Goal: Information Seeking & Learning: Check status

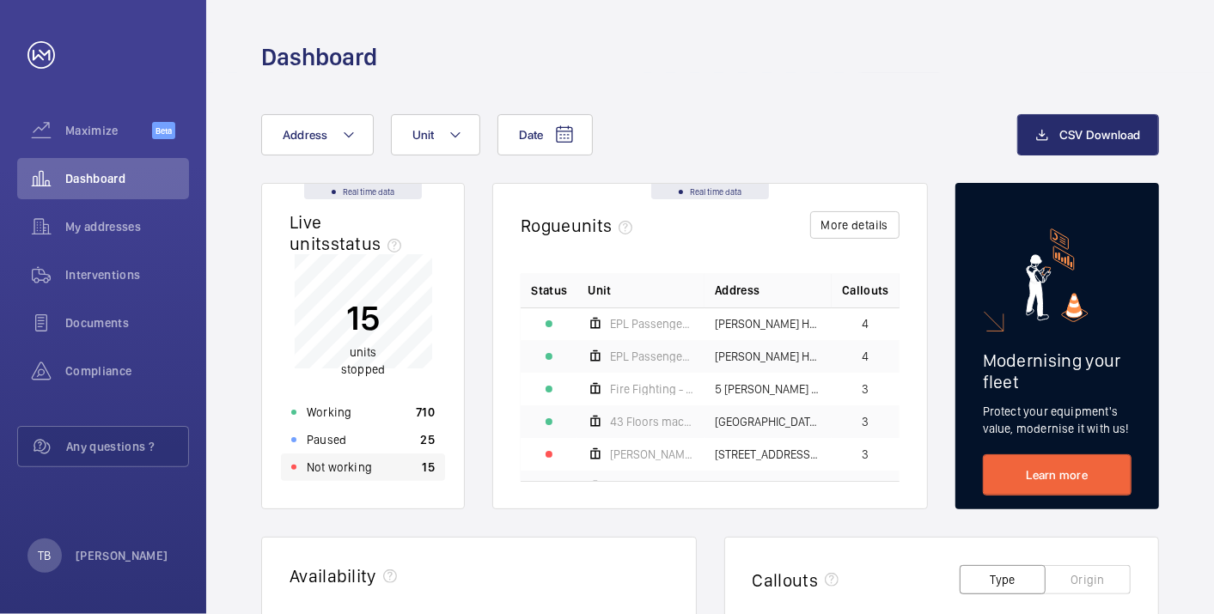
click at [396, 470] on div "Not working 15" at bounding box center [363, 467] width 164 height 27
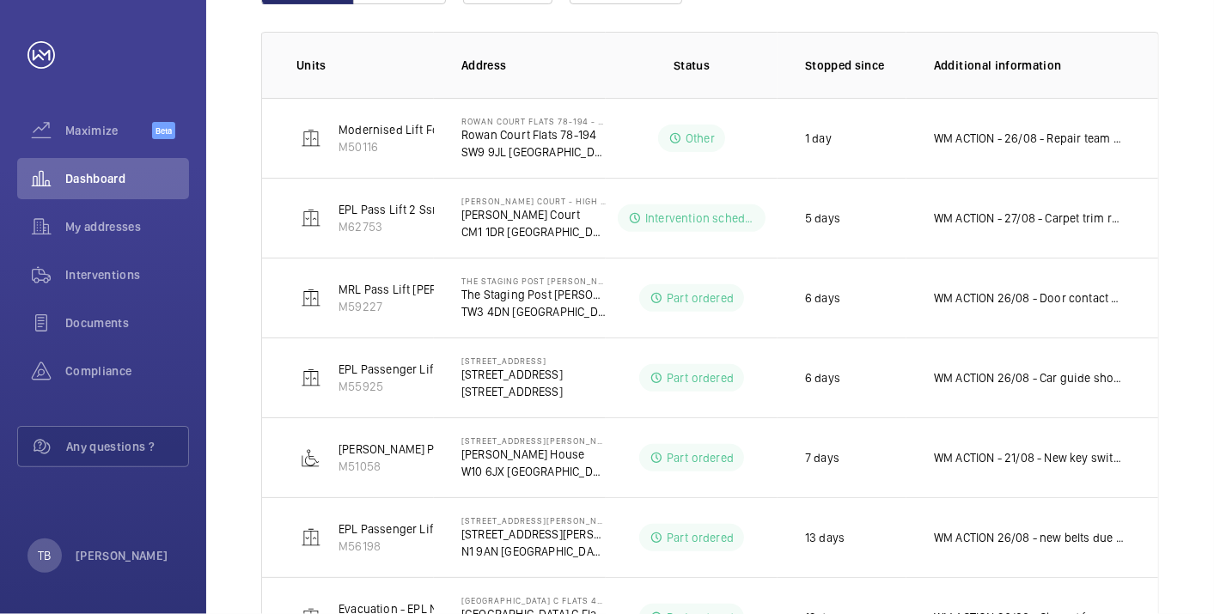
scroll to position [429, 0]
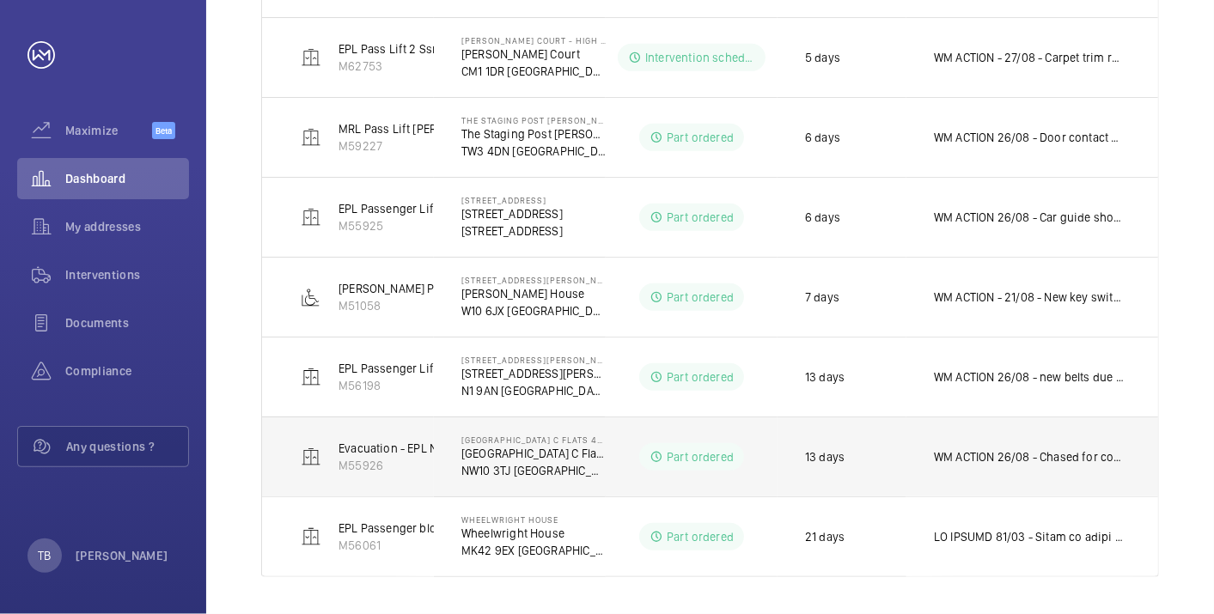
click at [1031, 450] on p "WM ACTION 26/08 - Chased for confirmed delivery this week 22/08 - Parcel force …" at bounding box center [1029, 457] width 190 height 17
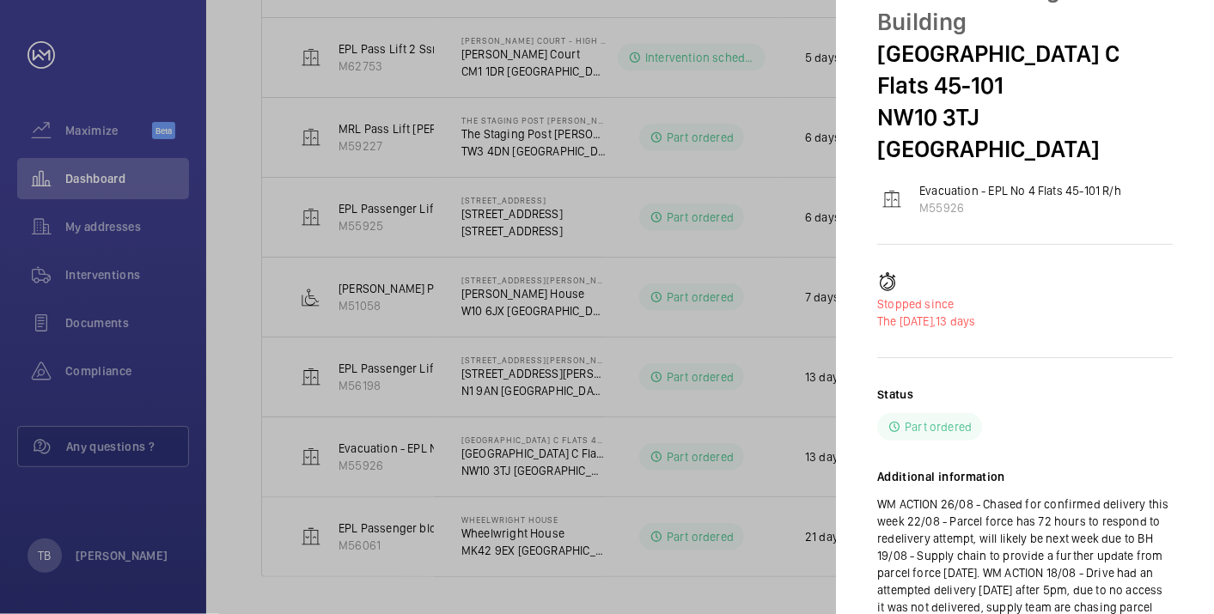
scroll to position [127, 0]
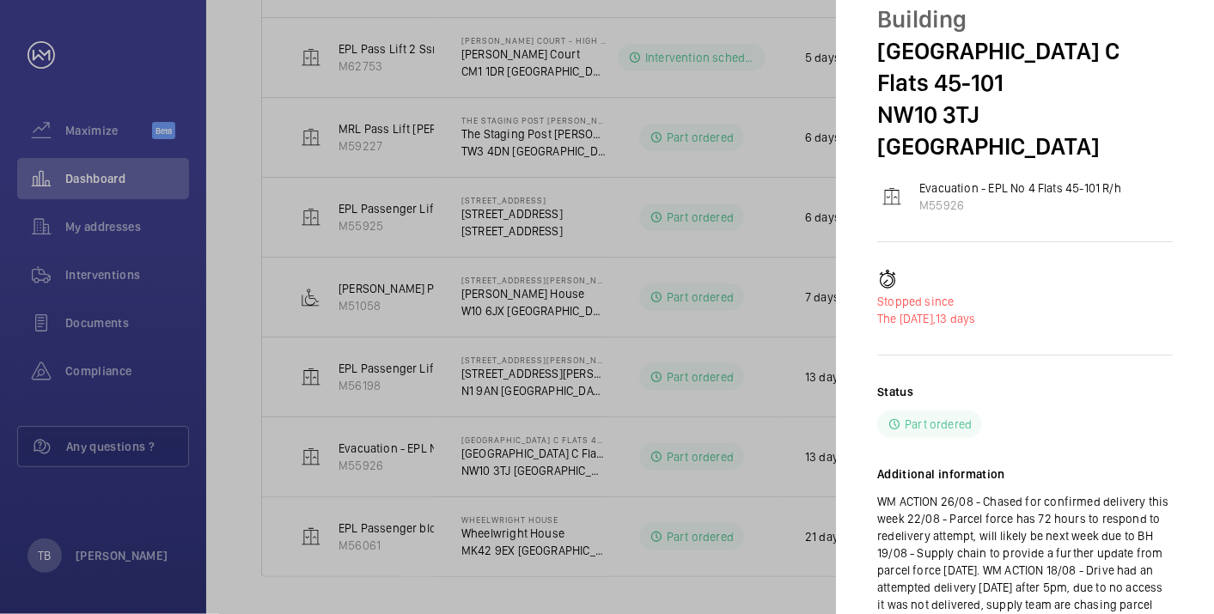
click at [772, 576] on div at bounding box center [607, 307] width 1214 height 614
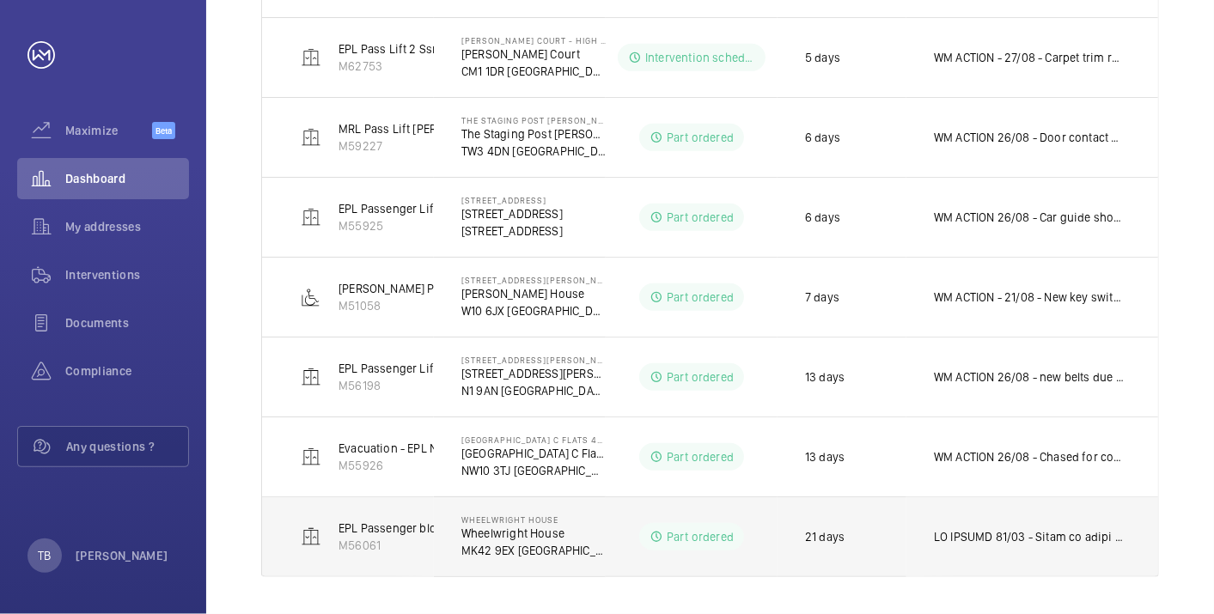
scroll to position [0, 0]
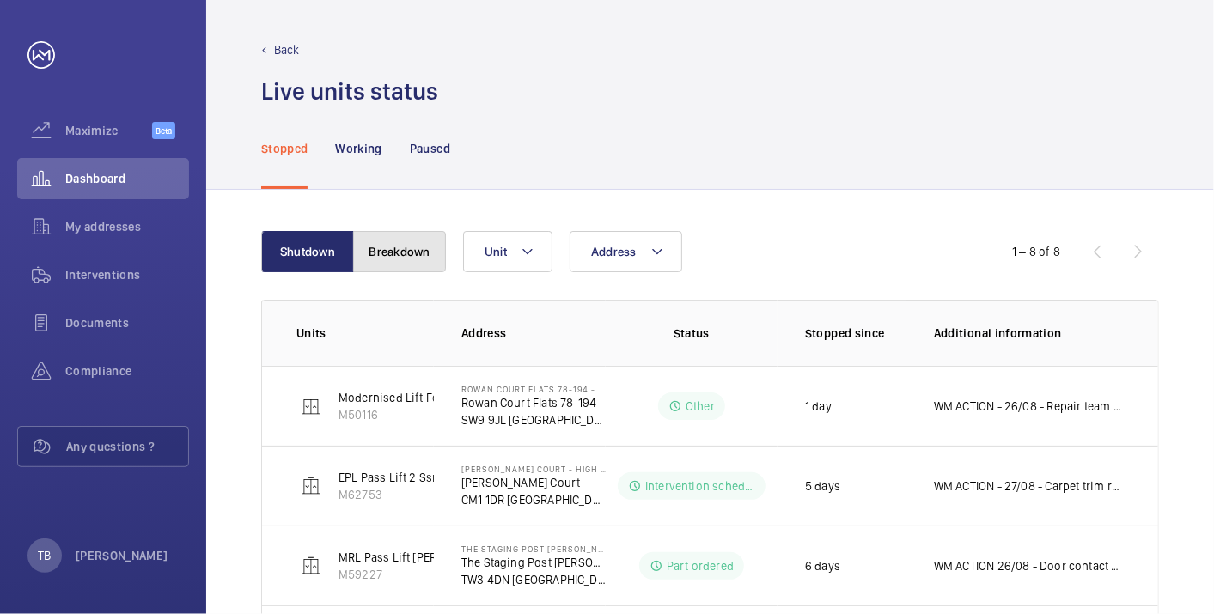
click at [399, 260] on button "Breakdown" at bounding box center [399, 251] width 93 height 41
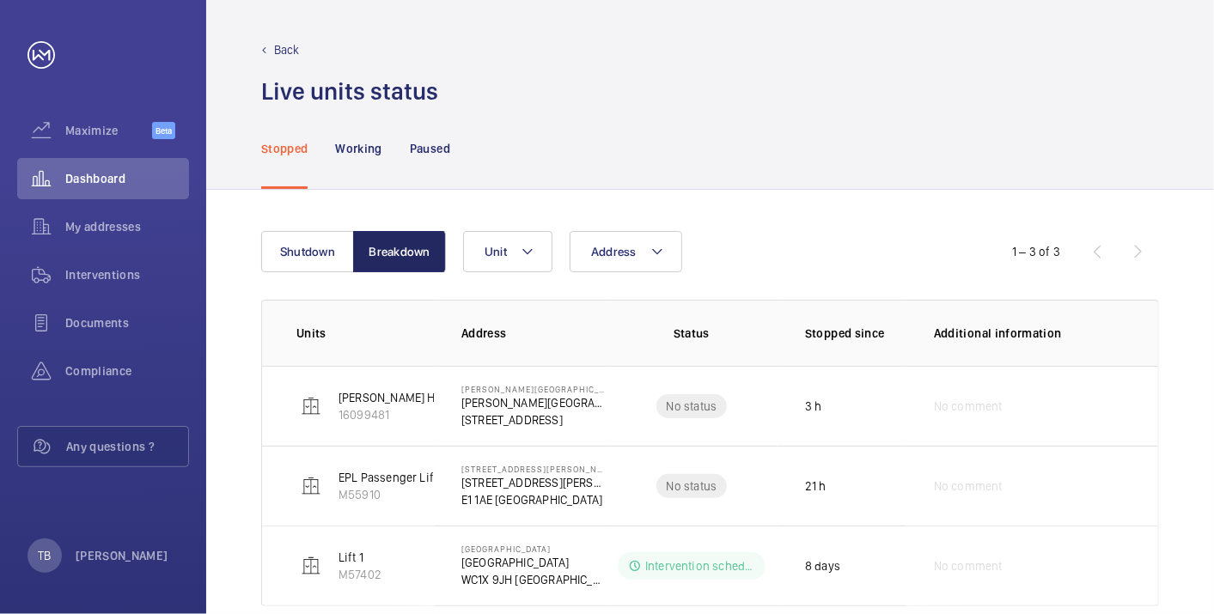
scroll to position [31, 0]
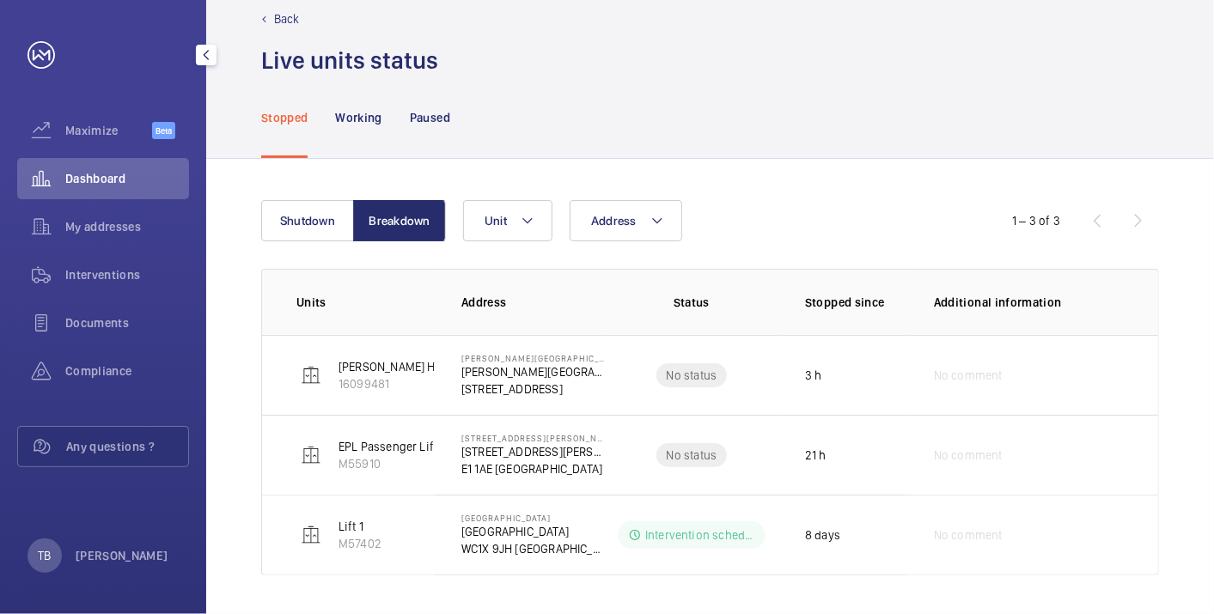
click at [127, 178] on span "Dashboard" at bounding box center [127, 178] width 124 height 17
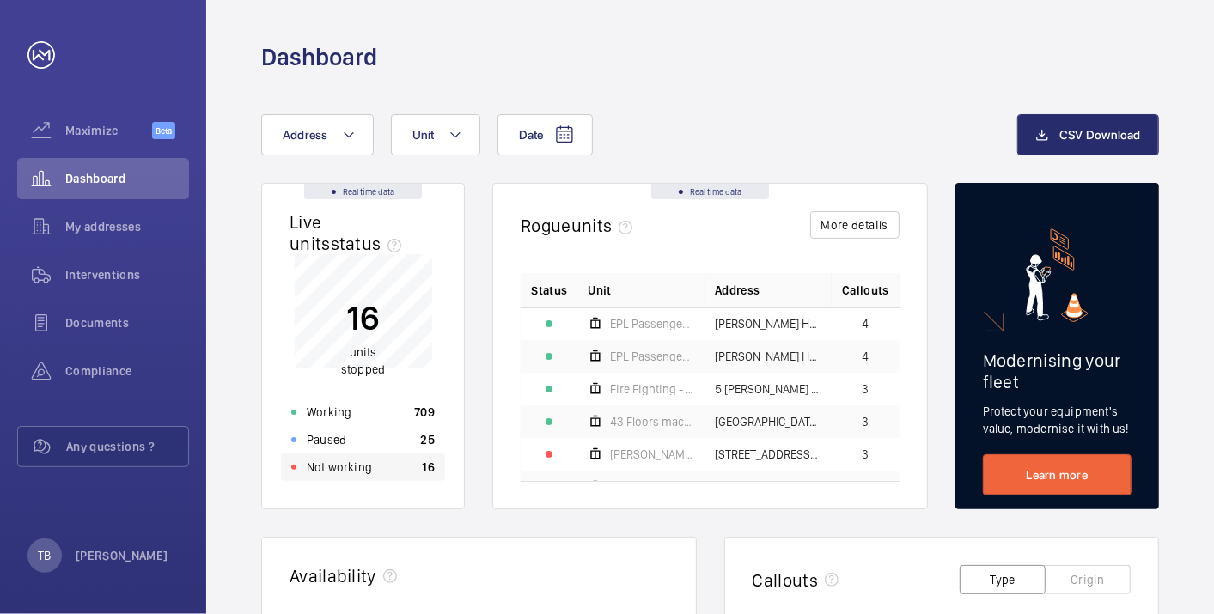
click at [431, 471] on p "16" at bounding box center [429, 467] width 13 height 17
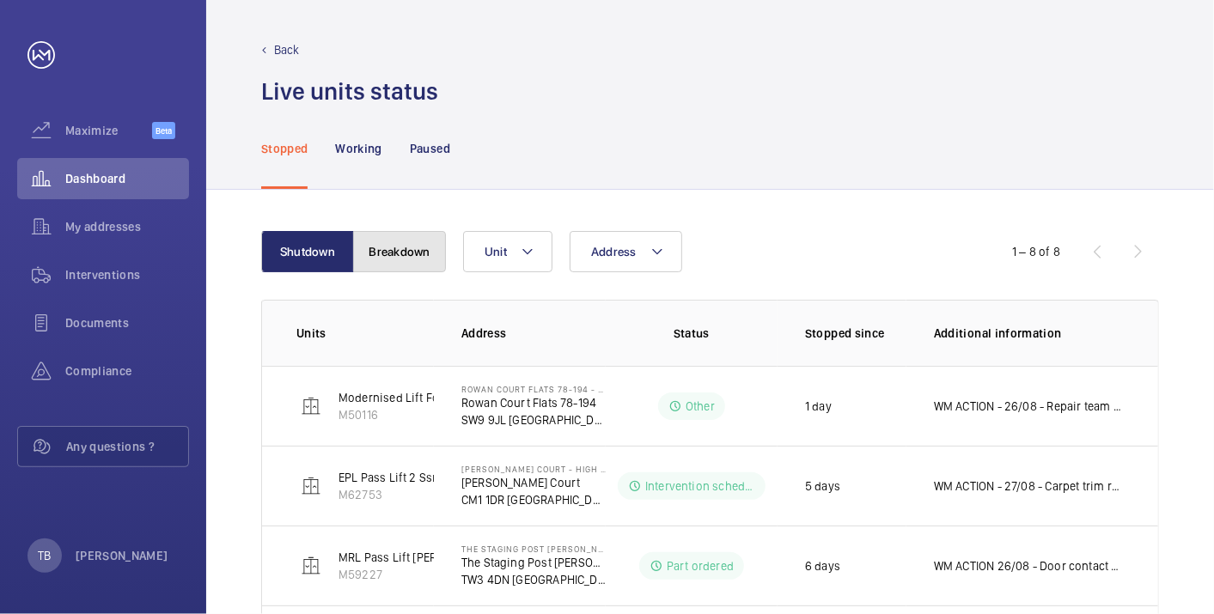
click at [424, 241] on button "Breakdown" at bounding box center [399, 251] width 93 height 41
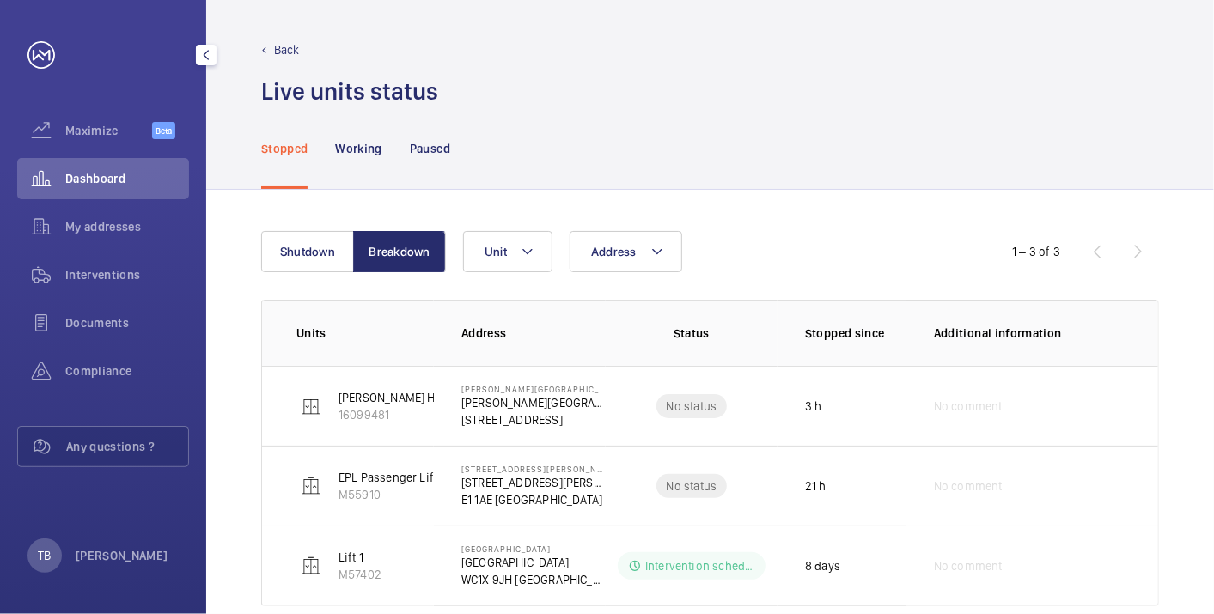
click at [135, 185] on span "Dashboard" at bounding box center [127, 178] width 124 height 17
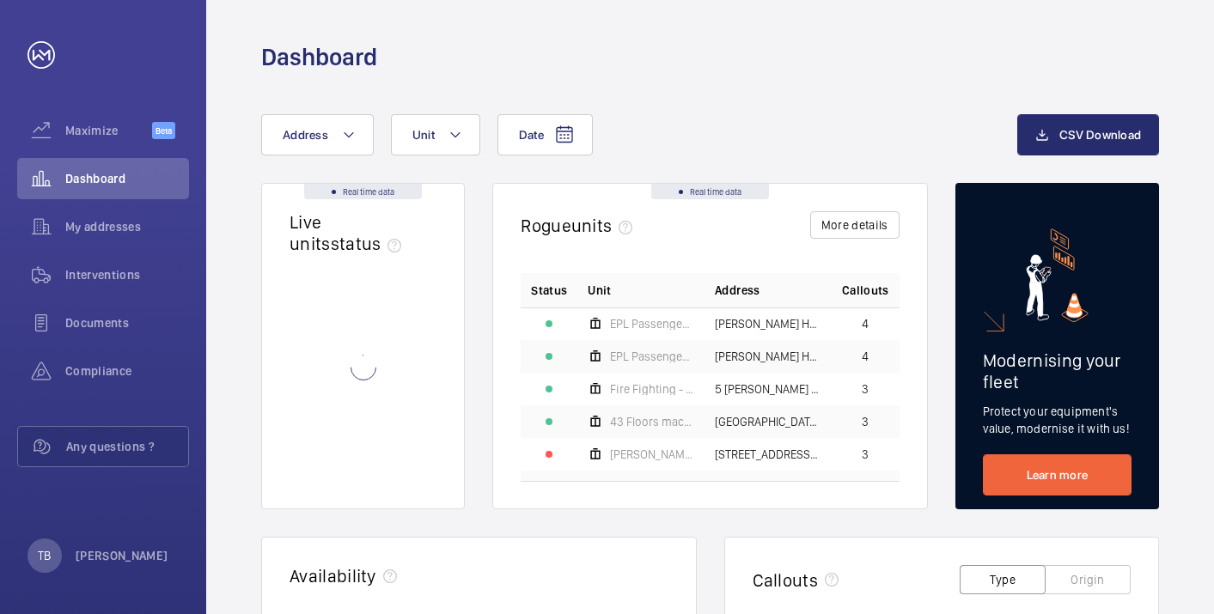
click at [342, 137] on mat-icon at bounding box center [349, 135] width 14 height 21
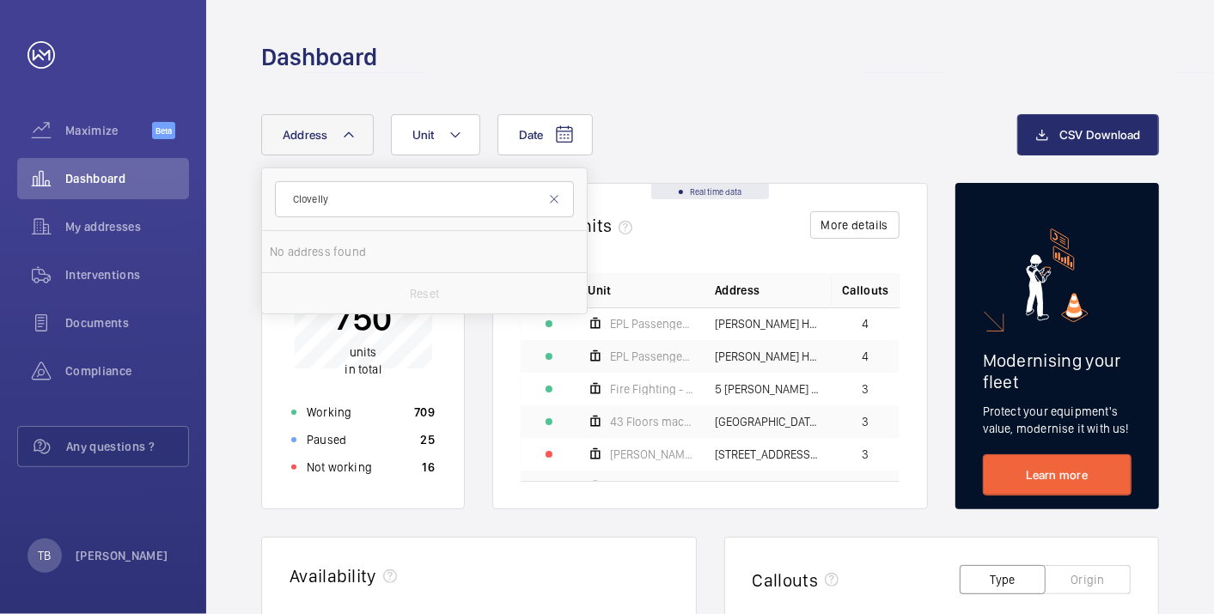
type input "Clovelly"
click at [672, 130] on div "Date Address Clovelly No address found Reset Unit" at bounding box center [639, 134] width 756 height 41
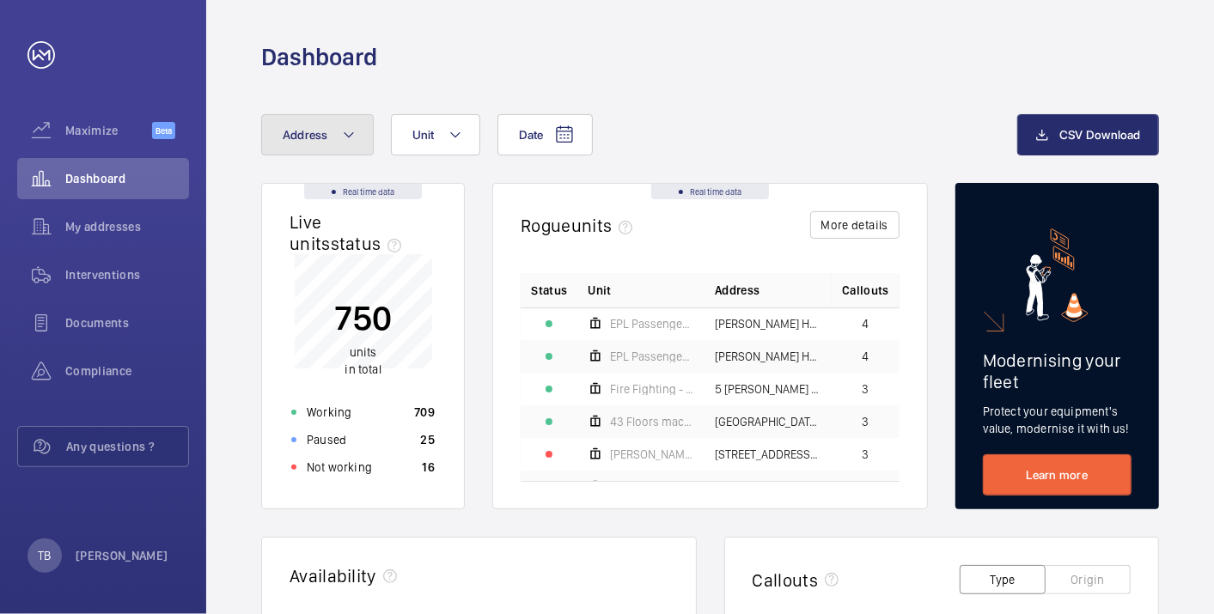
click at [332, 125] on button "Address" at bounding box center [317, 134] width 113 height 41
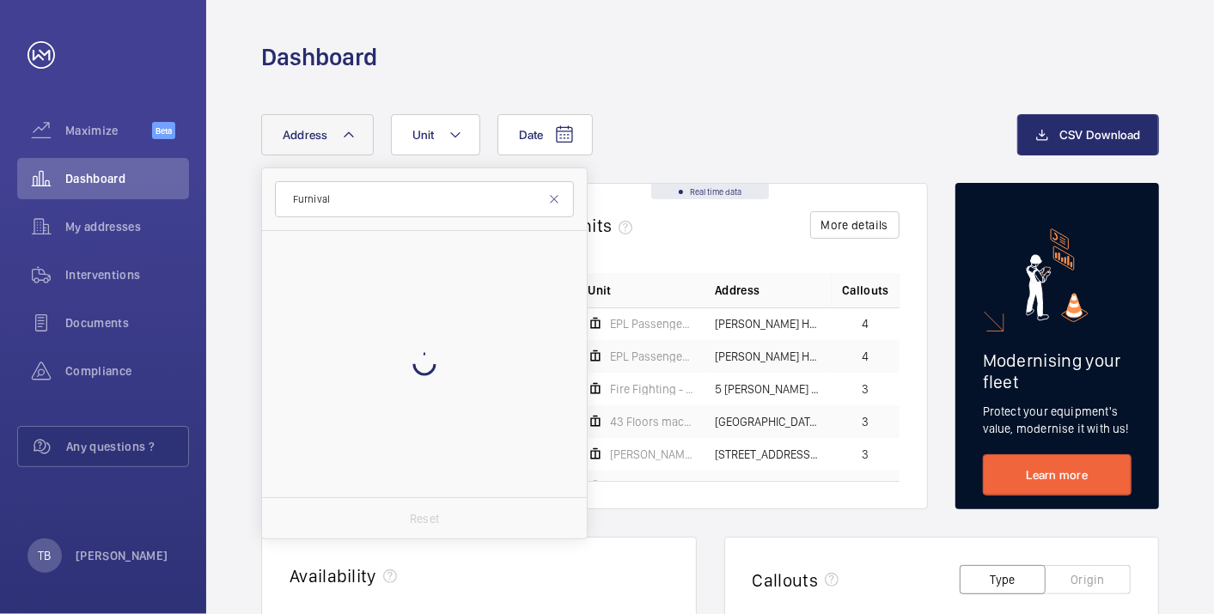
click at [378, 197] on input "Furnival" at bounding box center [424, 199] width 299 height 36
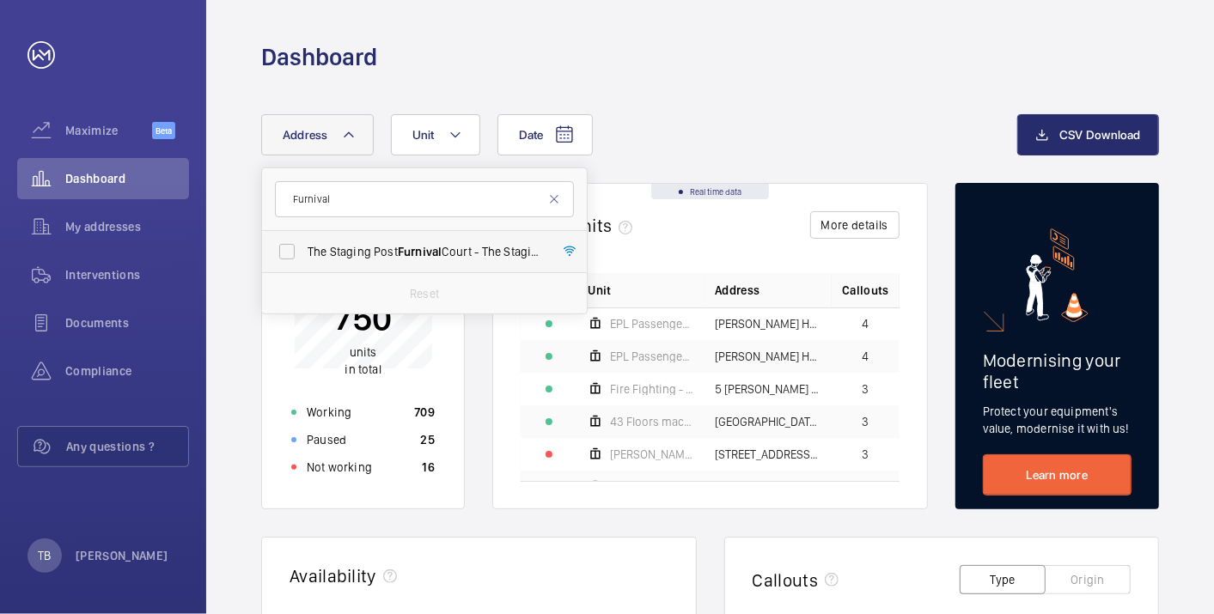
type input "Furnival"
click at [377, 256] on span "The Staging Post Furnival Court - The Staging Post Furnival Court, HOUNSLOW TW3…" at bounding box center [426, 251] width 236 height 17
click at [304, 256] on input "The Staging Post Furnival Court - The Staging Post Furnival Court, HOUNSLOW TW3…" at bounding box center [287, 252] width 34 height 34
checkbox input "true"
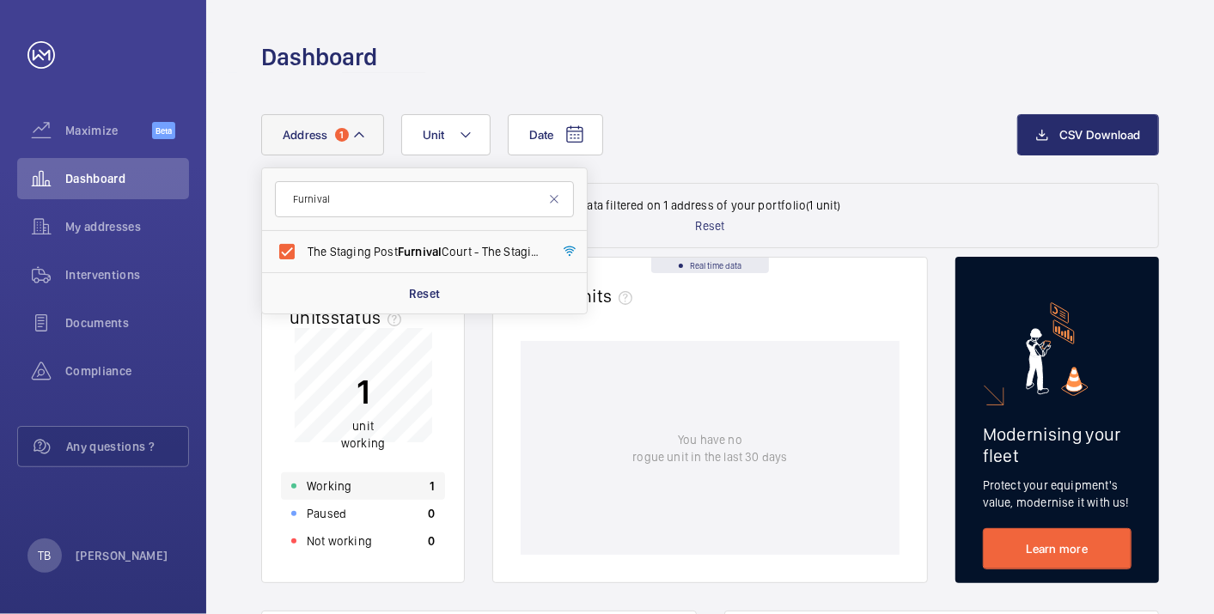
click at [351, 482] on div "Working 1" at bounding box center [363, 486] width 164 height 27
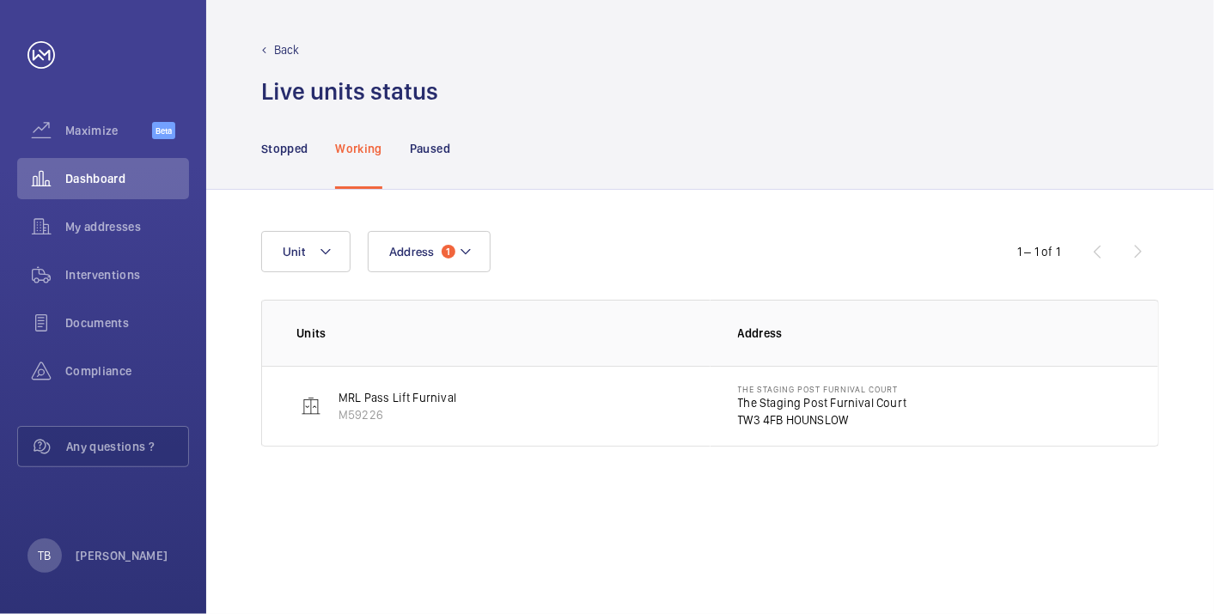
click at [773, 407] on p "The Staging Post Furnival Court" at bounding box center [822, 402] width 169 height 17
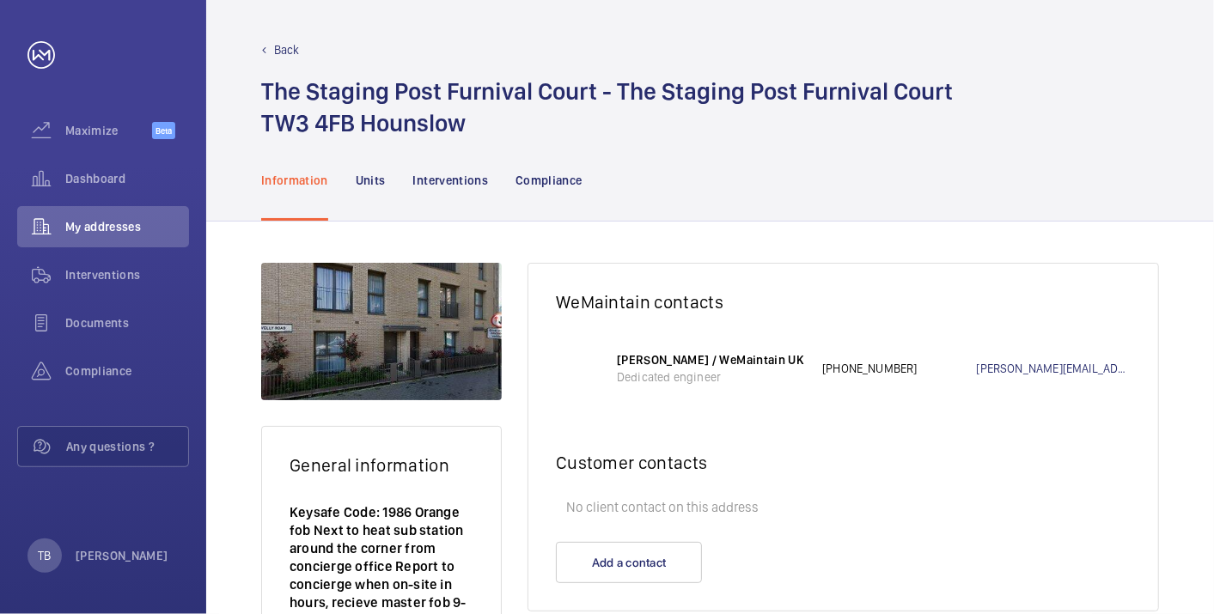
scroll to position [58, 0]
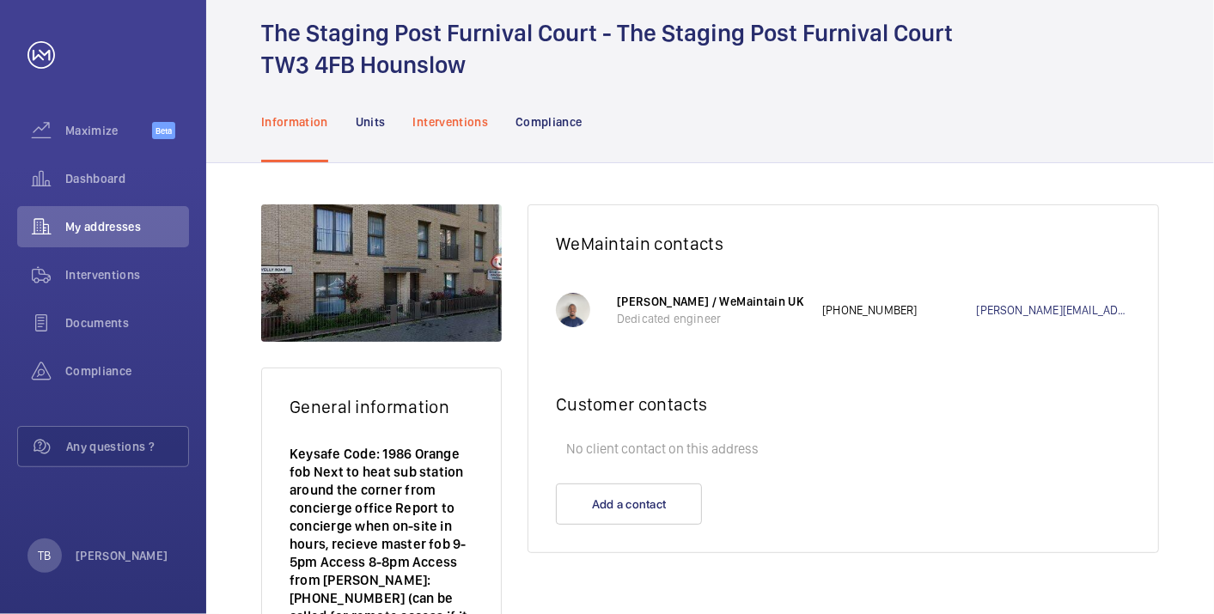
click at [449, 108] on div "Interventions" at bounding box center [451, 122] width 76 height 82
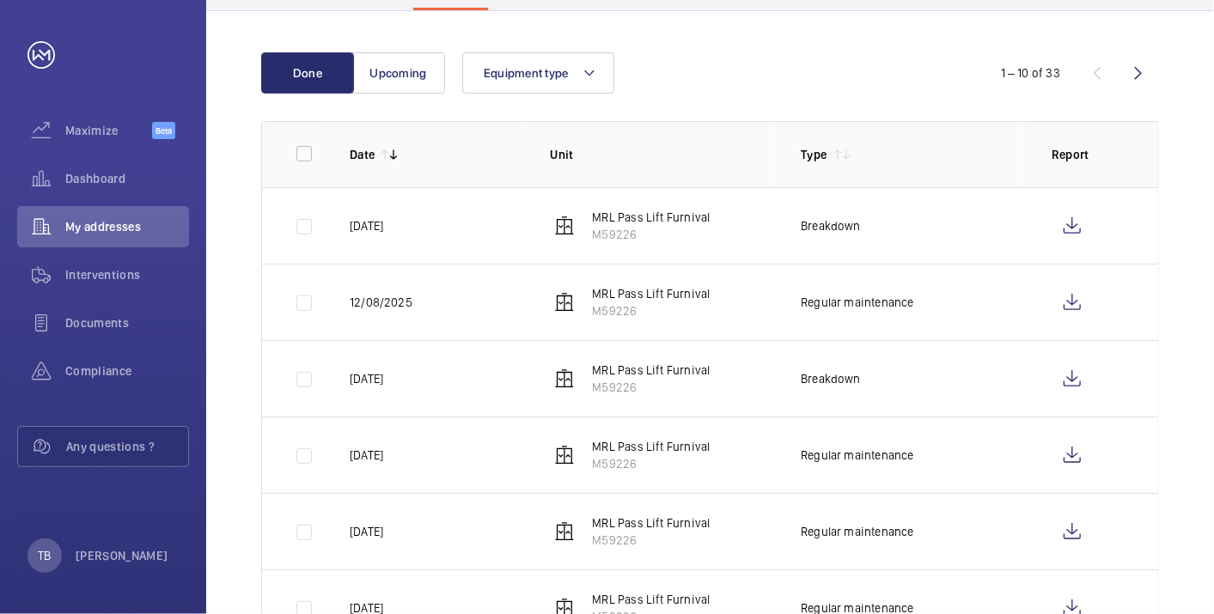
scroll to position [213, 0]
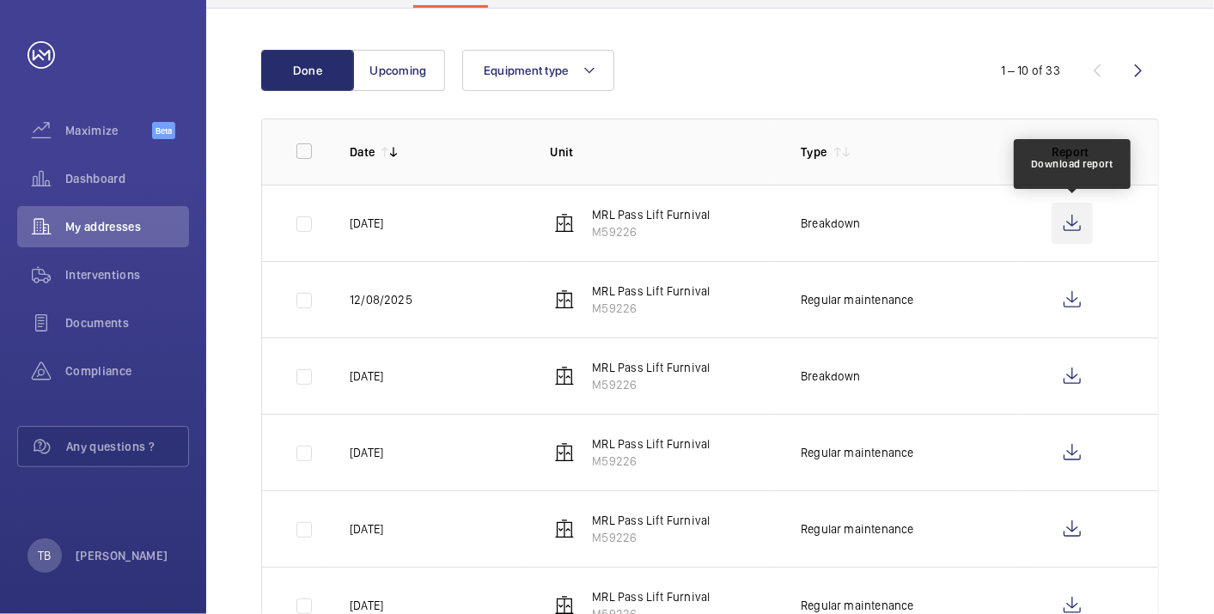
click at [1069, 221] on wm-front-icon-button at bounding box center [1072, 223] width 41 height 41
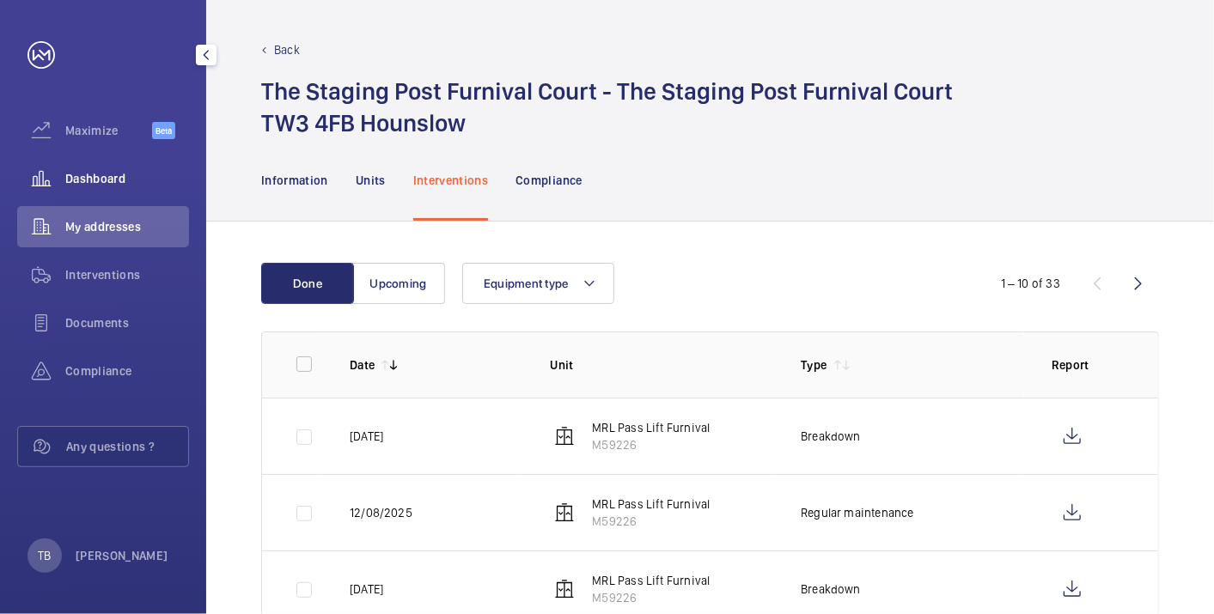
click at [67, 176] on span "Dashboard" at bounding box center [127, 178] width 124 height 17
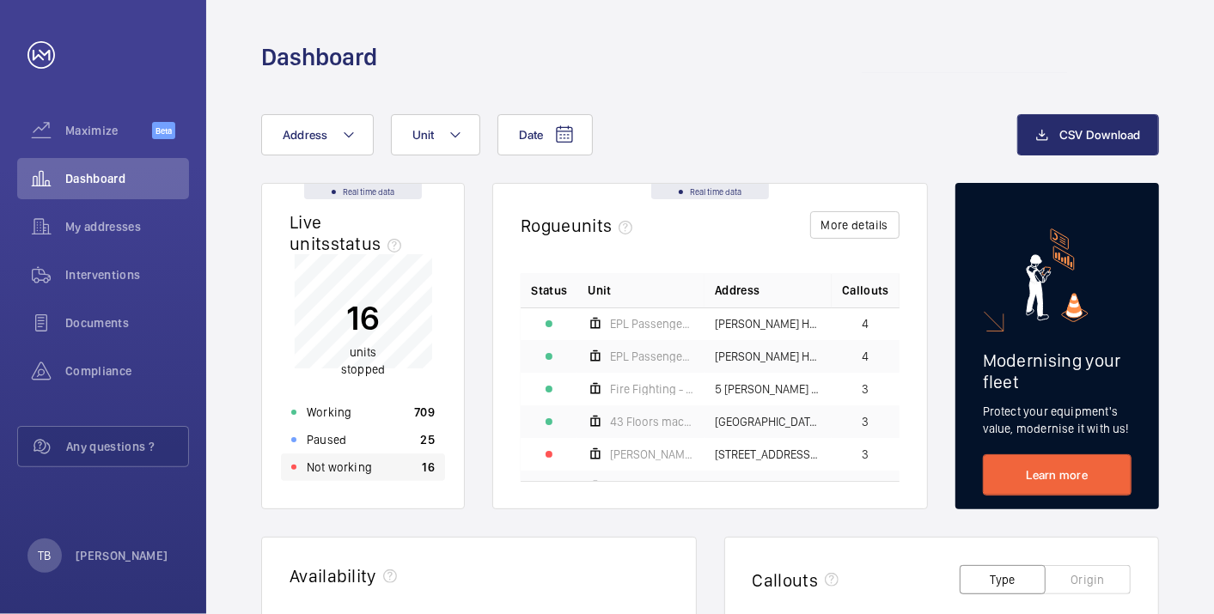
click at [369, 475] on div "Not working 16" at bounding box center [363, 467] width 164 height 27
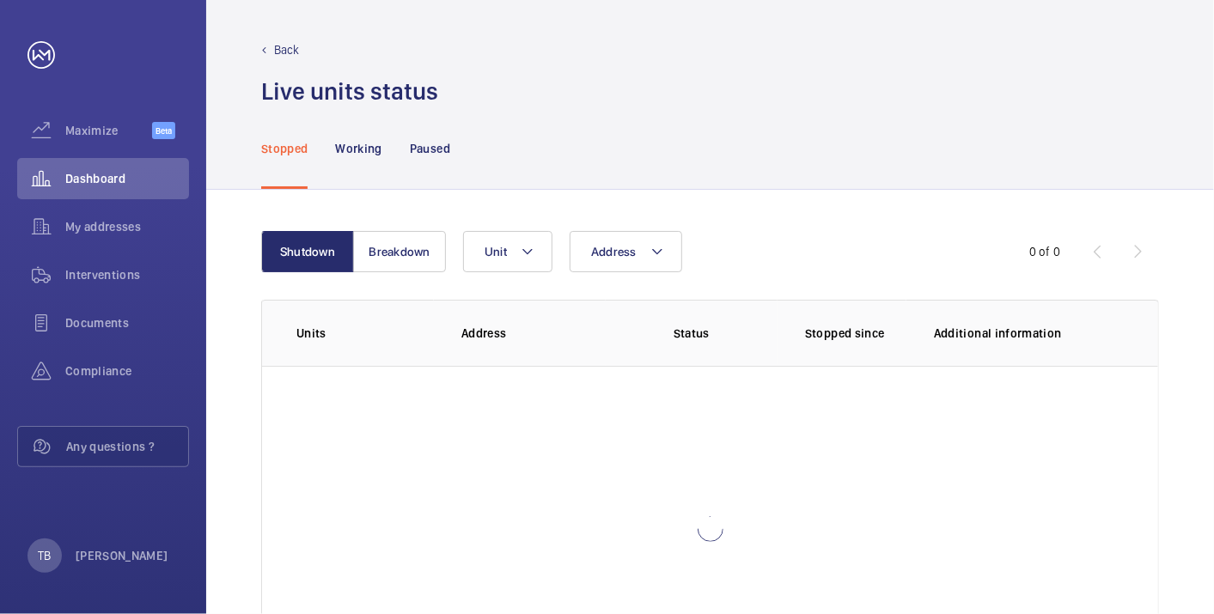
scroll to position [118, 0]
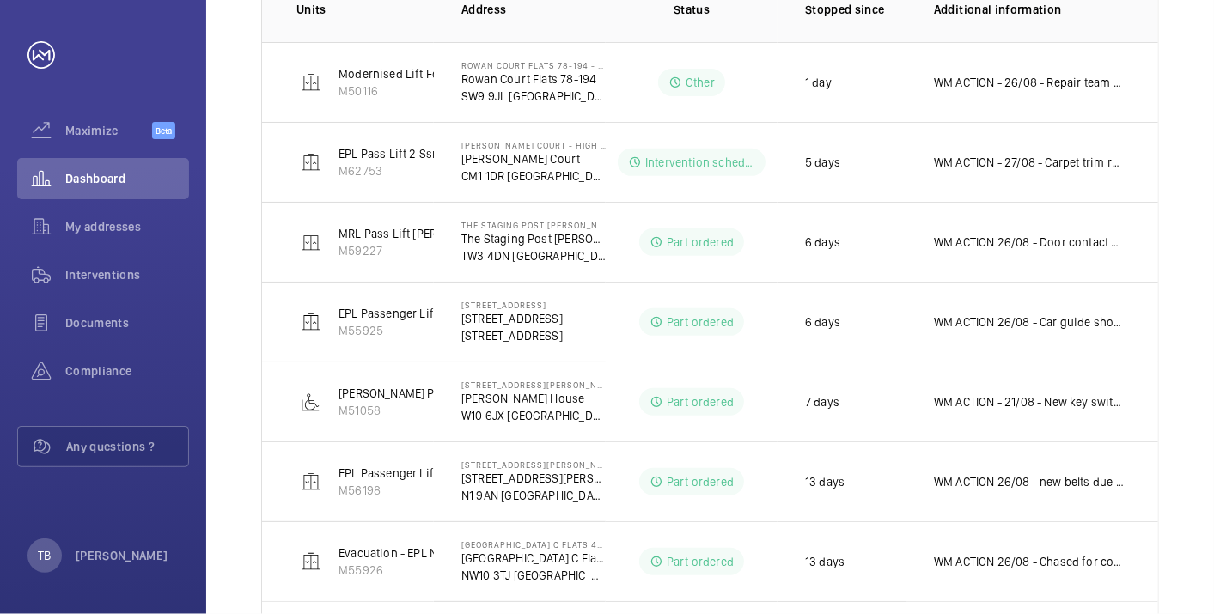
scroll to position [326, 0]
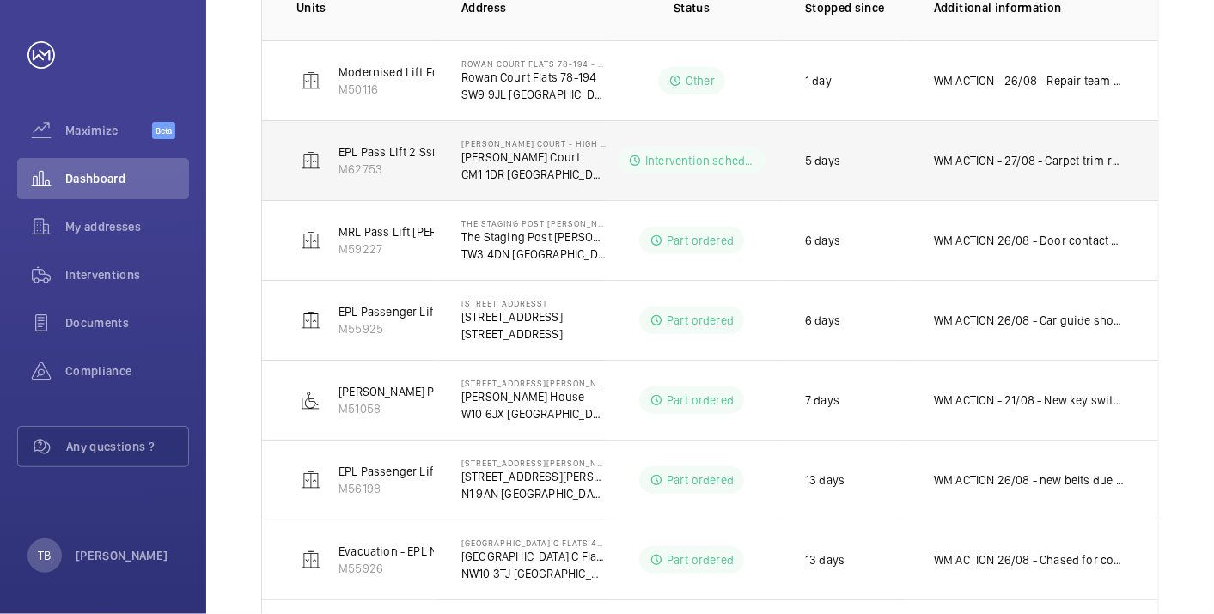
click at [968, 171] on td "WM ACTION - 27/08 - Carpet trim required, to be made up" at bounding box center [1032, 160] width 252 height 80
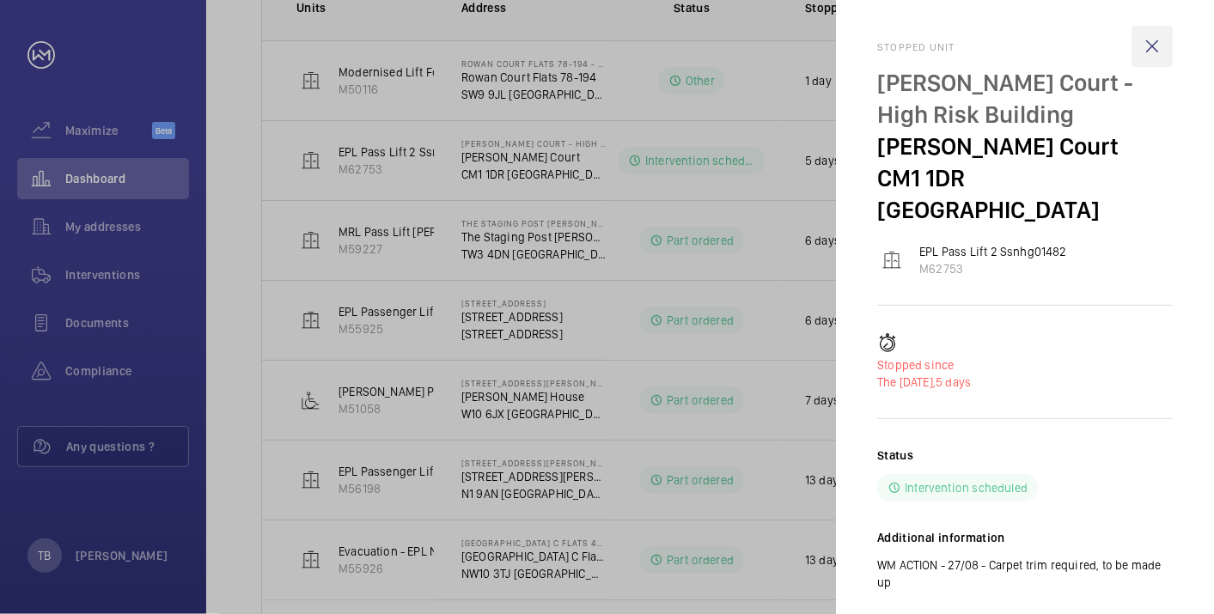
click at [1151, 55] on wm-front-icon-button at bounding box center [1152, 46] width 41 height 41
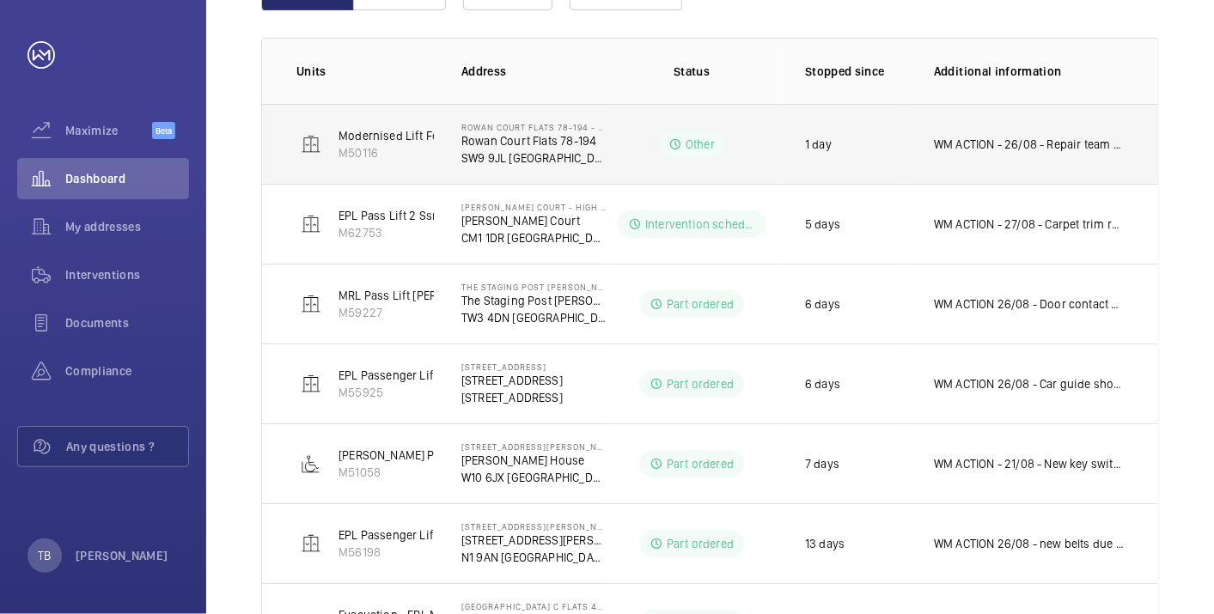
scroll to position [309, 0]
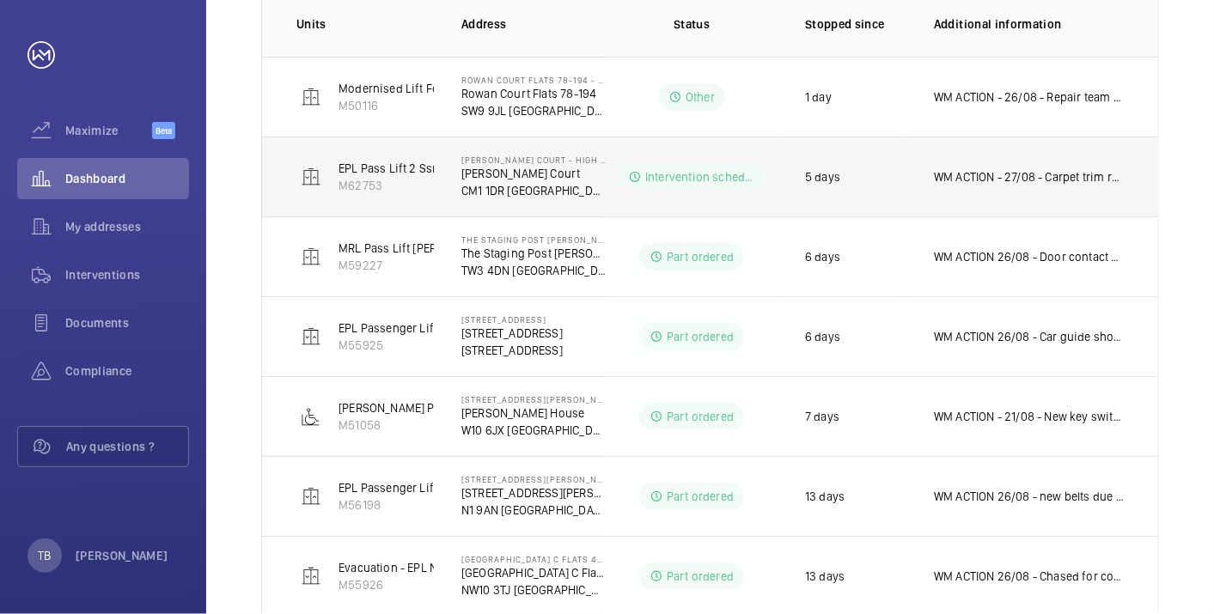
click at [509, 174] on p "[PERSON_NAME] Court" at bounding box center [533, 173] width 144 height 17
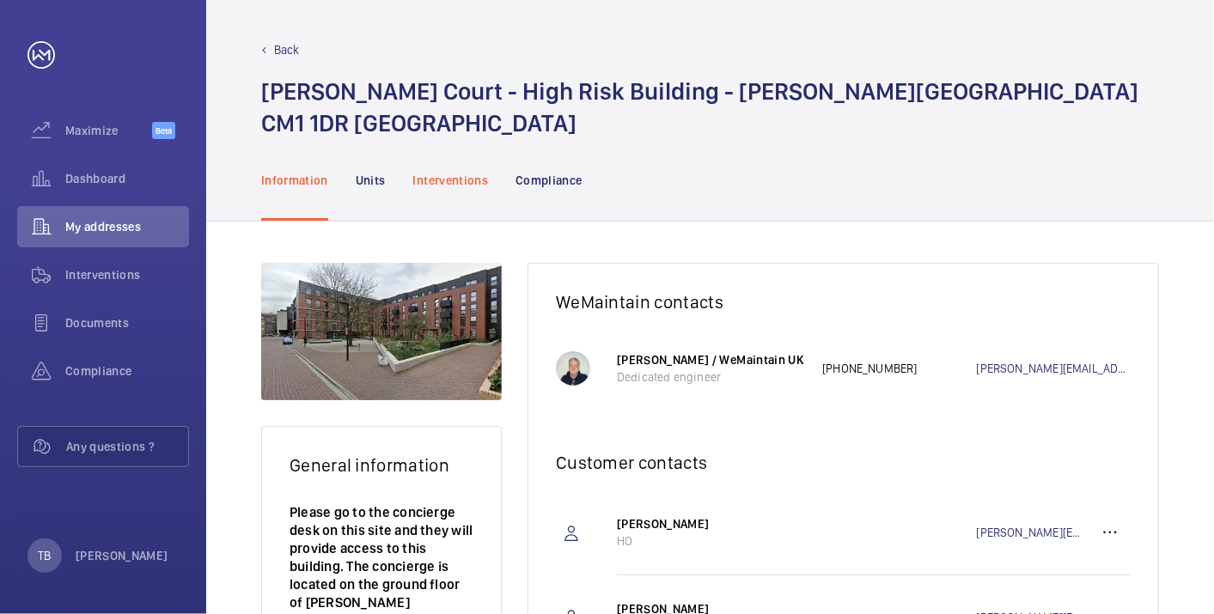
click at [454, 180] on p "Interventions" at bounding box center [451, 180] width 76 height 17
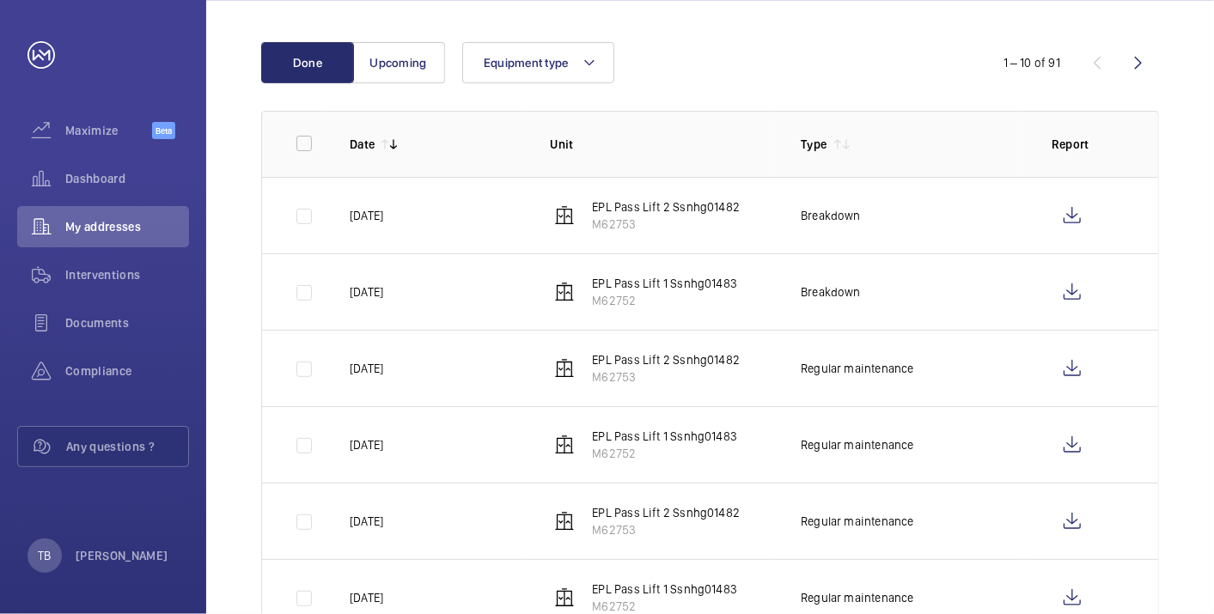
scroll to position [219, 0]
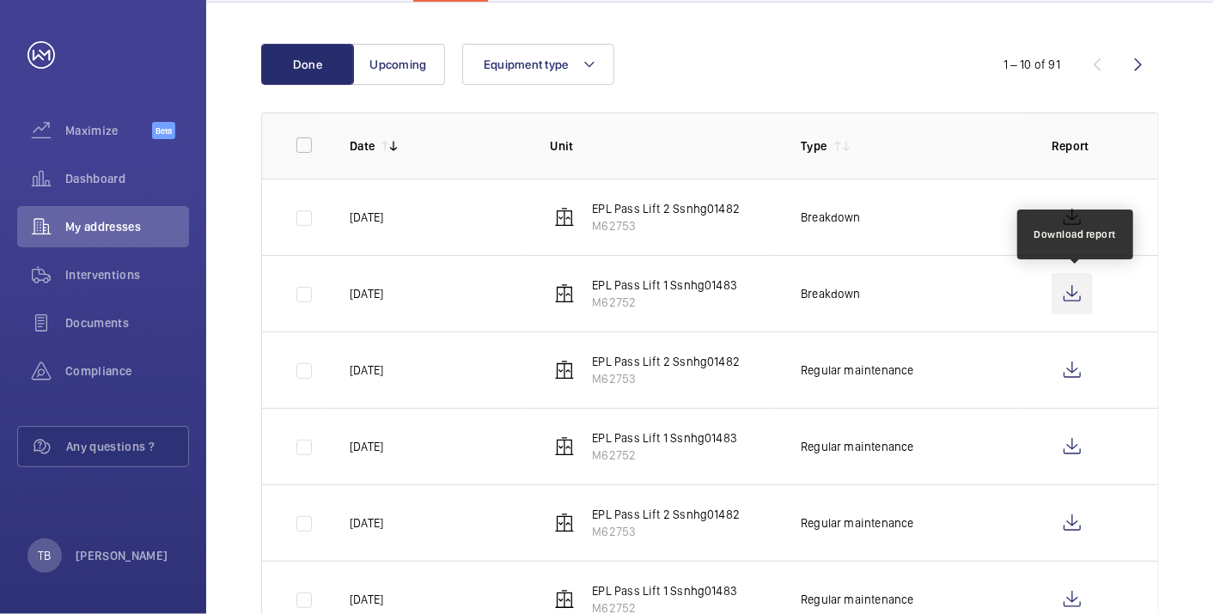
click at [1075, 289] on wm-front-icon-button at bounding box center [1072, 293] width 41 height 41
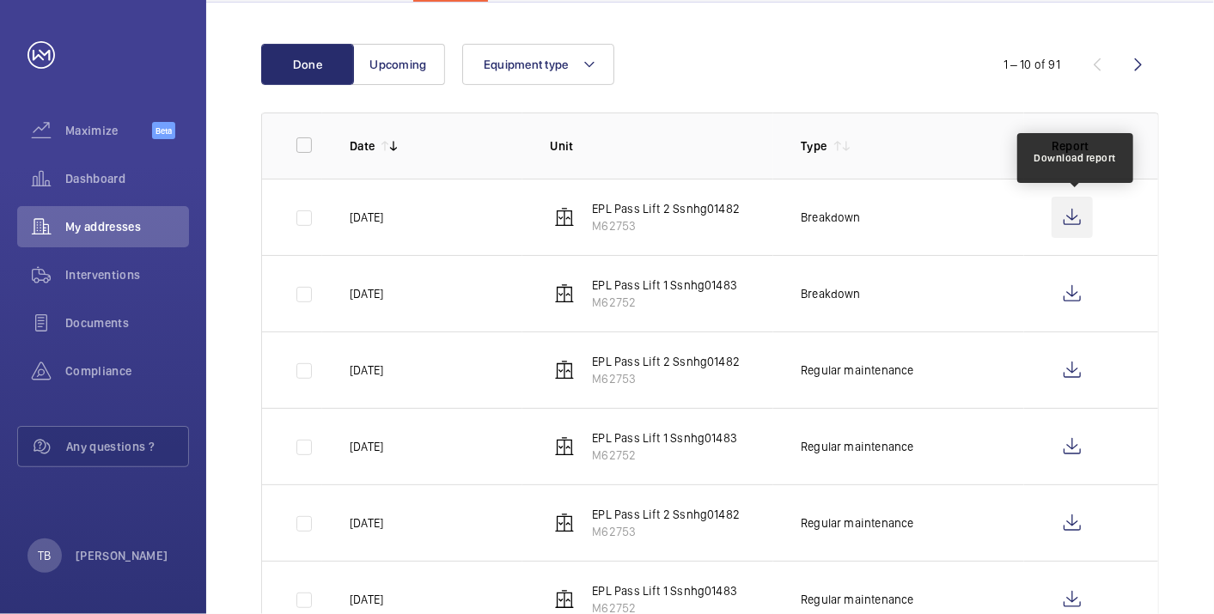
click at [1072, 214] on wm-front-icon-button at bounding box center [1072, 217] width 41 height 41
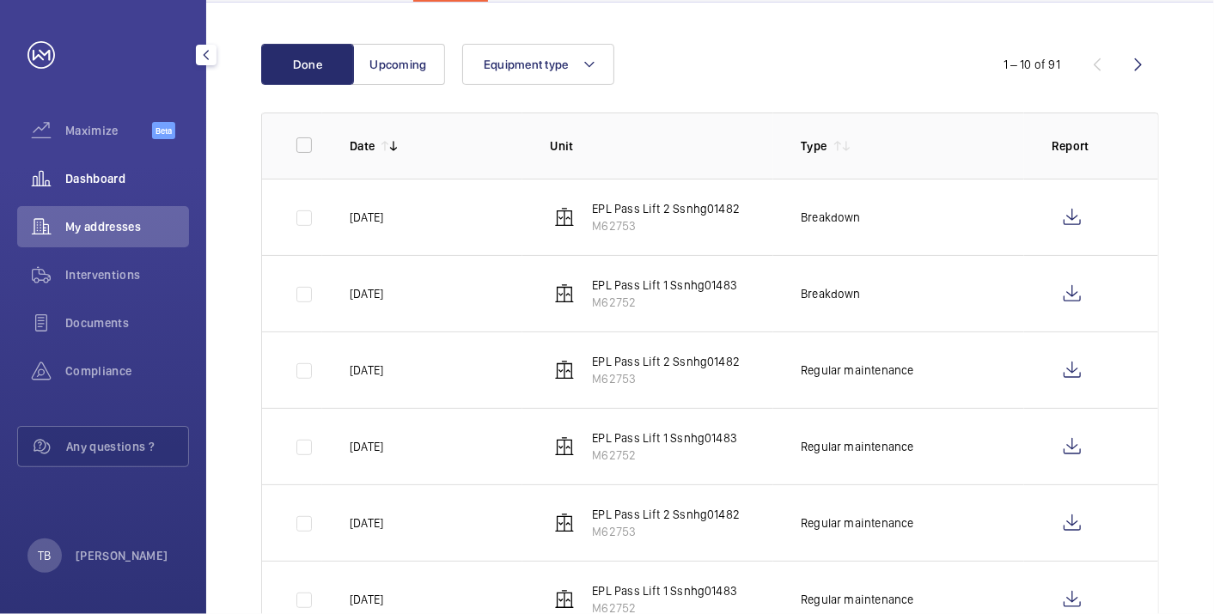
click at [109, 171] on span "Dashboard" at bounding box center [127, 178] width 124 height 17
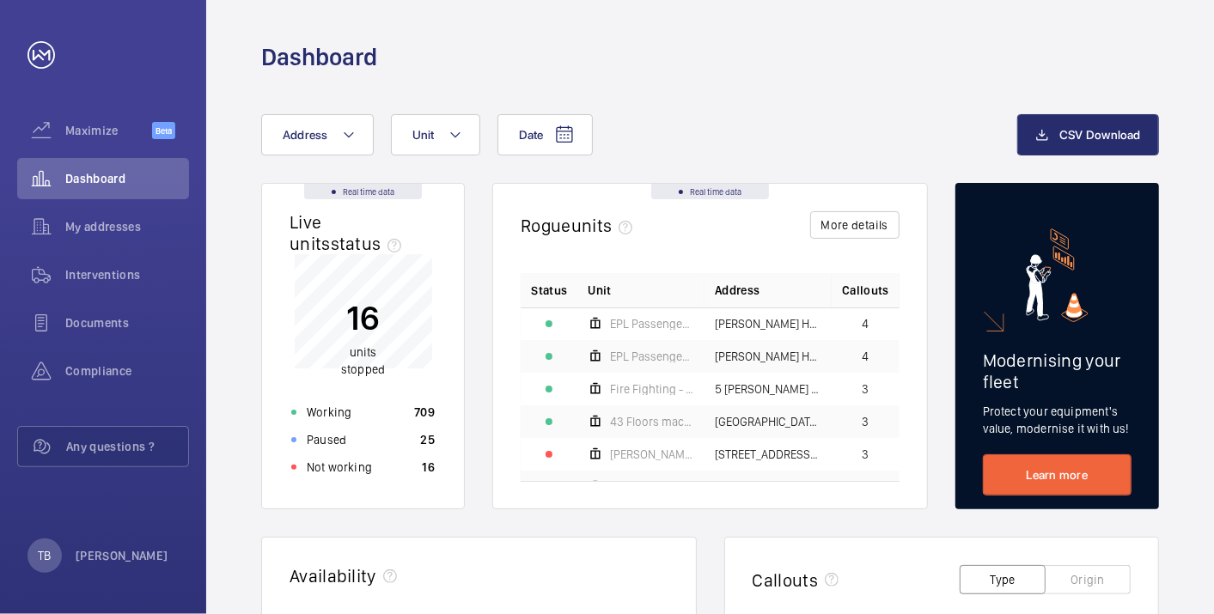
click at [363, 461] on p "Not working" at bounding box center [339, 467] width 65 height 17
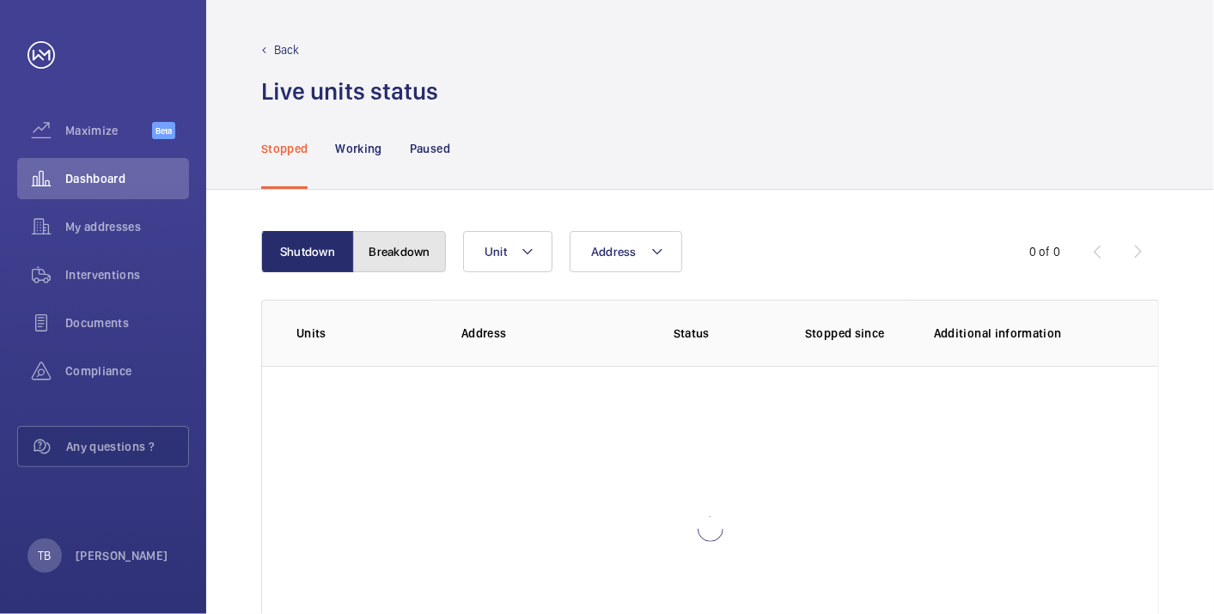
click at [394, 248] on button "Breakdown" at bounding box center [399, 251] width 93 height 41
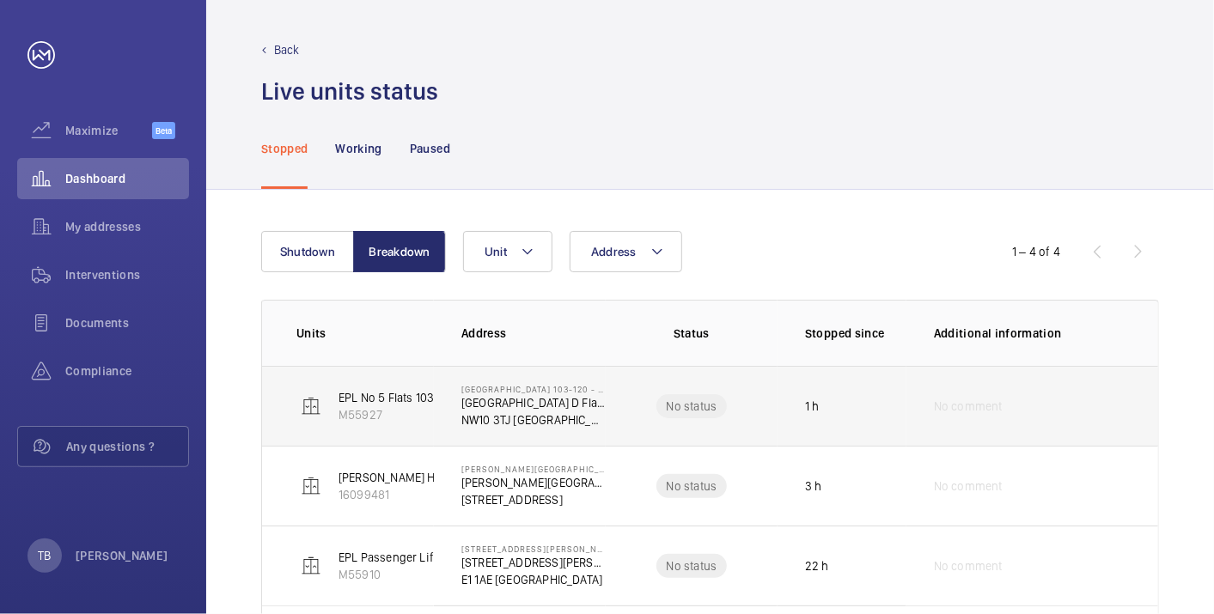
scroll to position [110, 0]
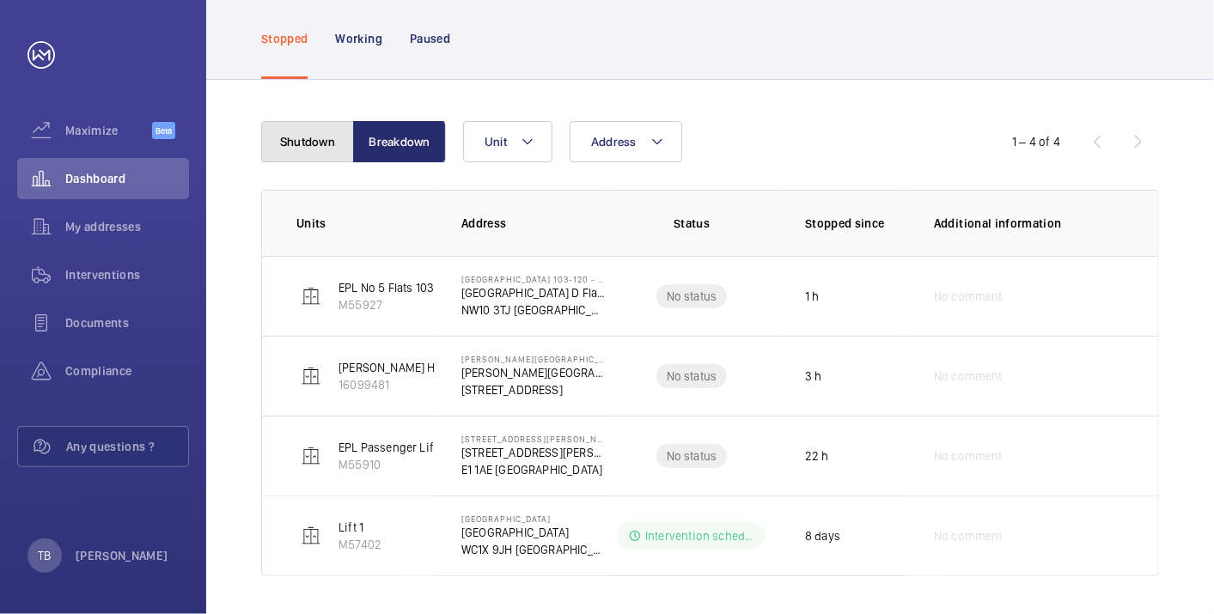
click at [305, 149] on button "Shutdown" at bounding box center [307, 141] width 93 height 41
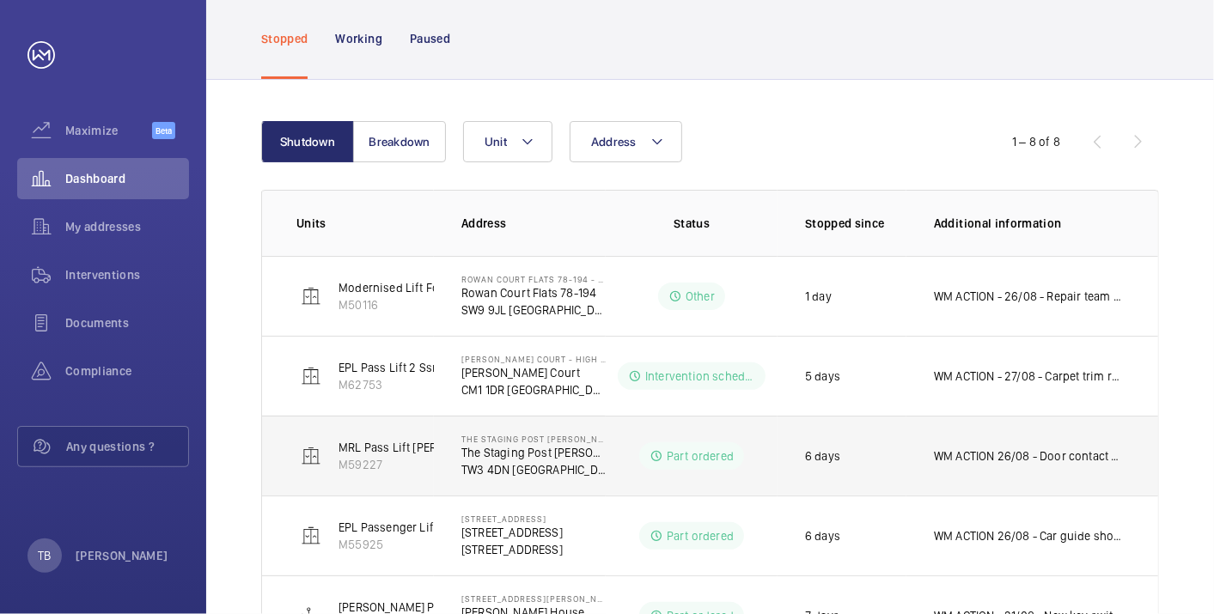
scroll to position [429, 0]
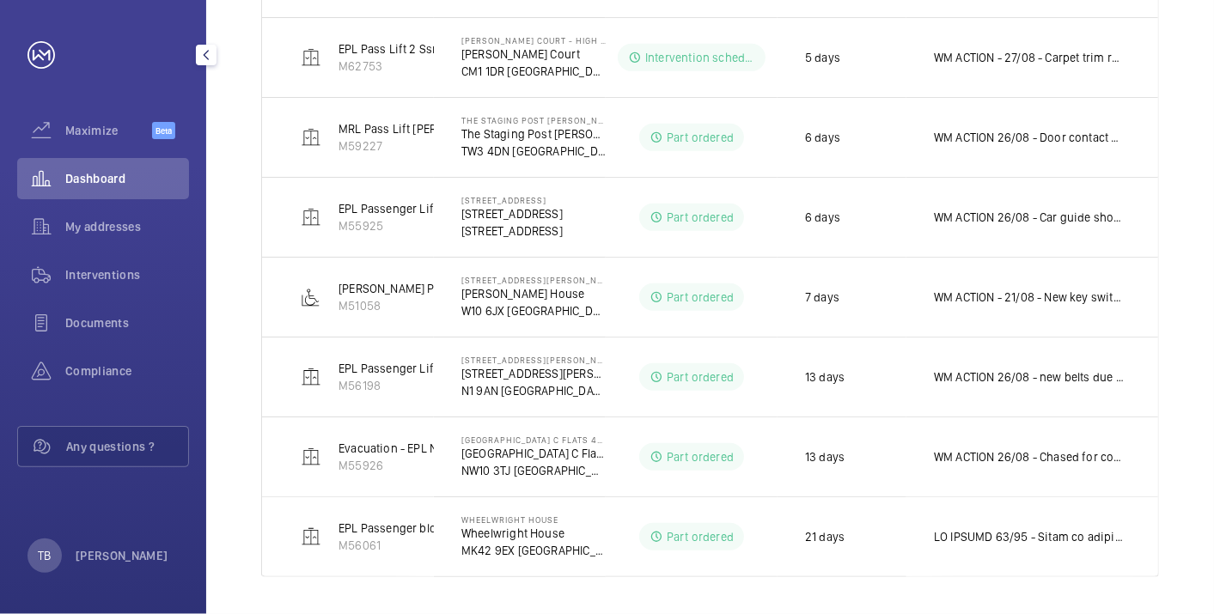
click at [104, 174] on span "Dashboard" at bounding box center [127, 178] width 124 height 17
